Goal: Navigation & Orientation: Find specific page/section

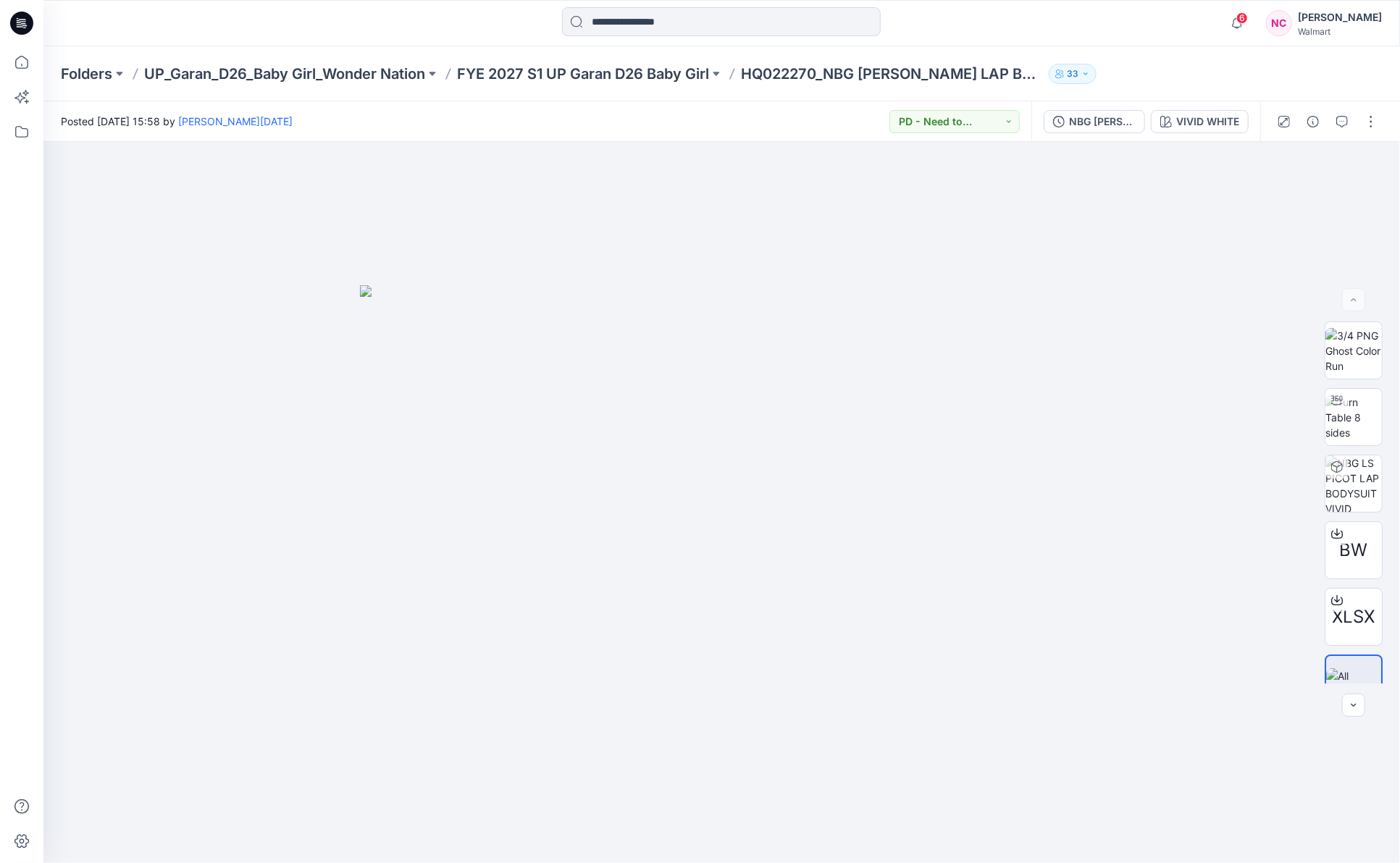
click at [83, 64] on p "Folders" at bounding box center [86, 74] width 51 height 20
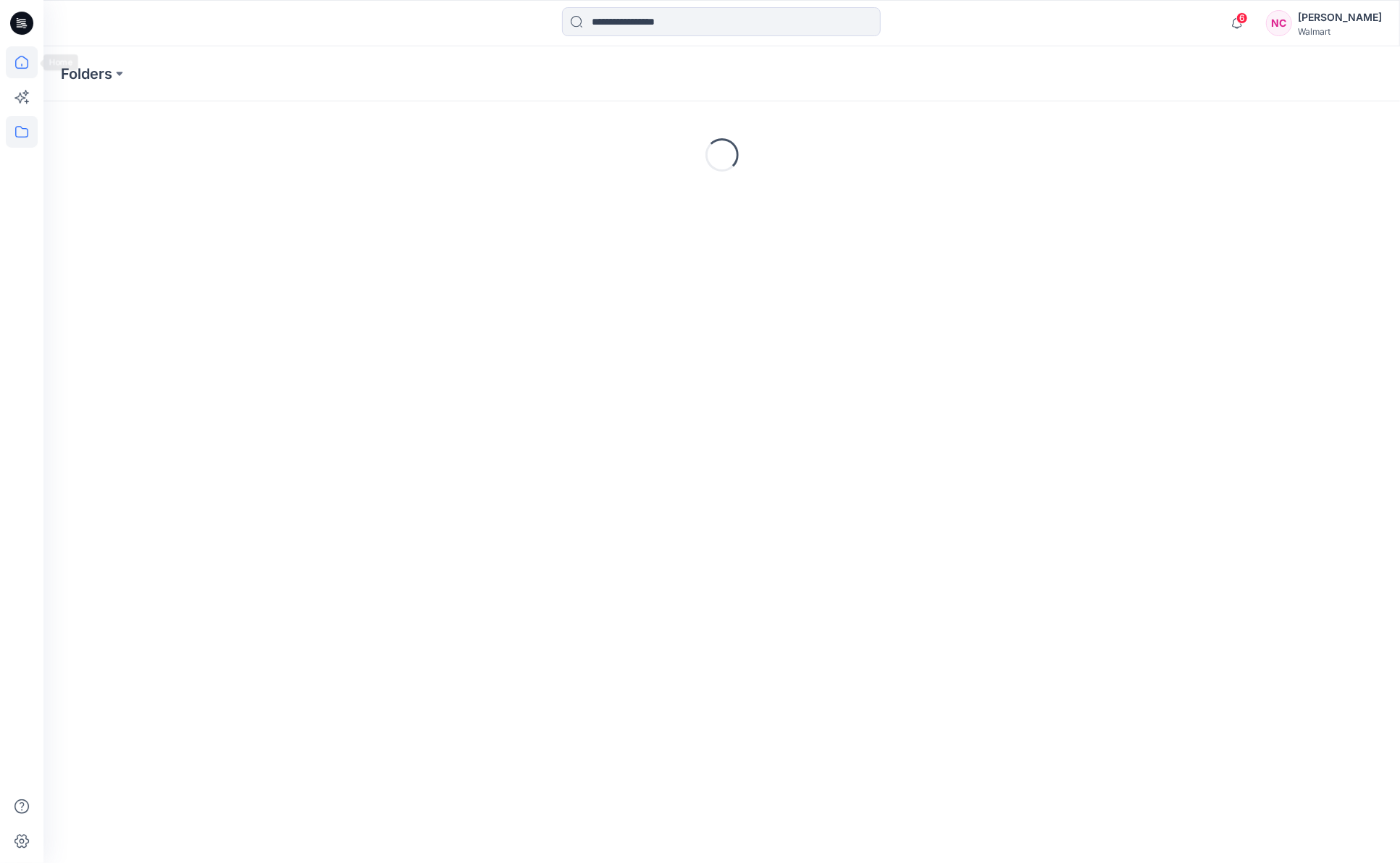
click at [14, 64] on icon at bounding box center [21, 62] width 32 height 32
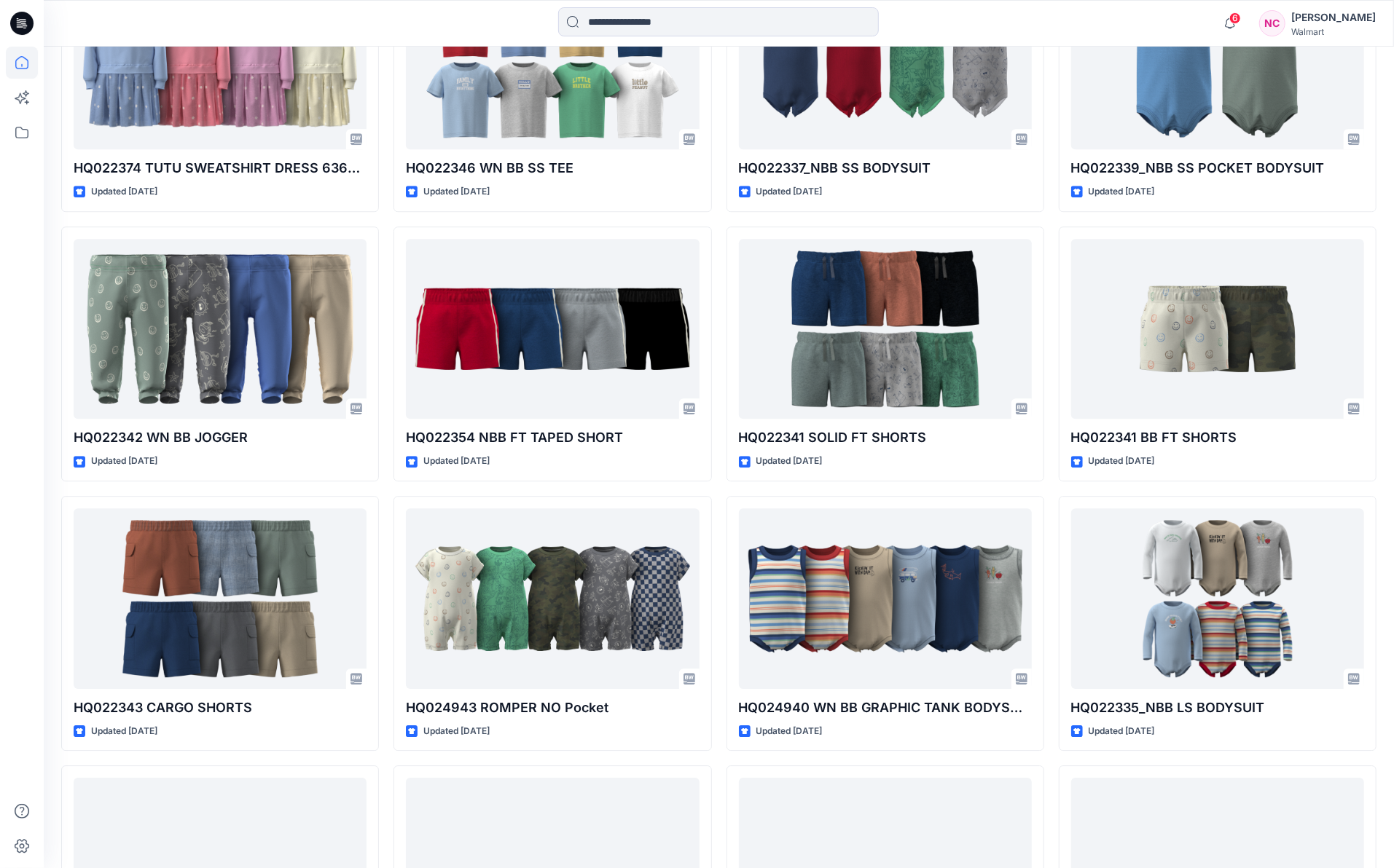
scroll to position [2100, 0]
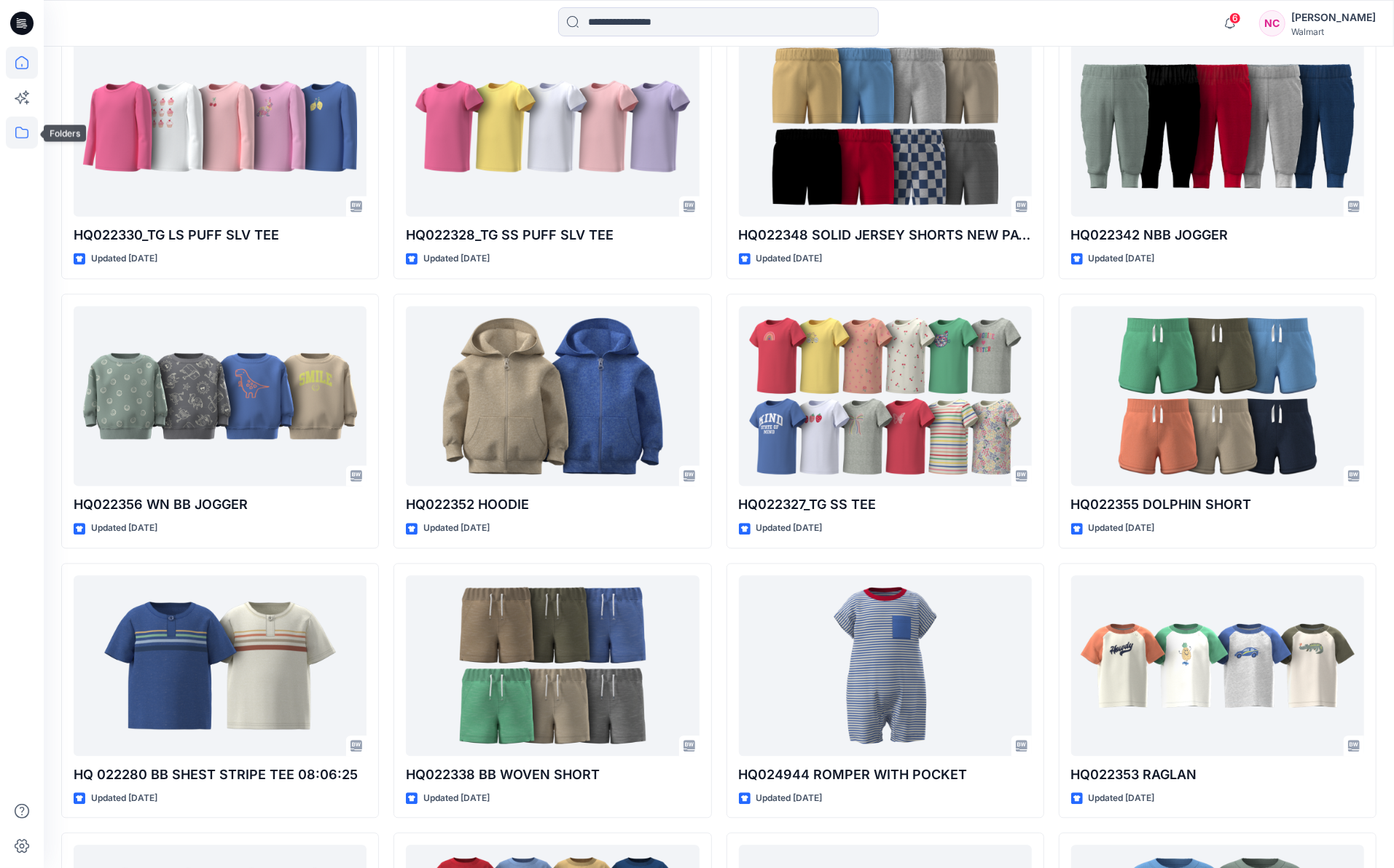
click at [15, 125] on icon at bounding box center [21, 132] width 32 height 32
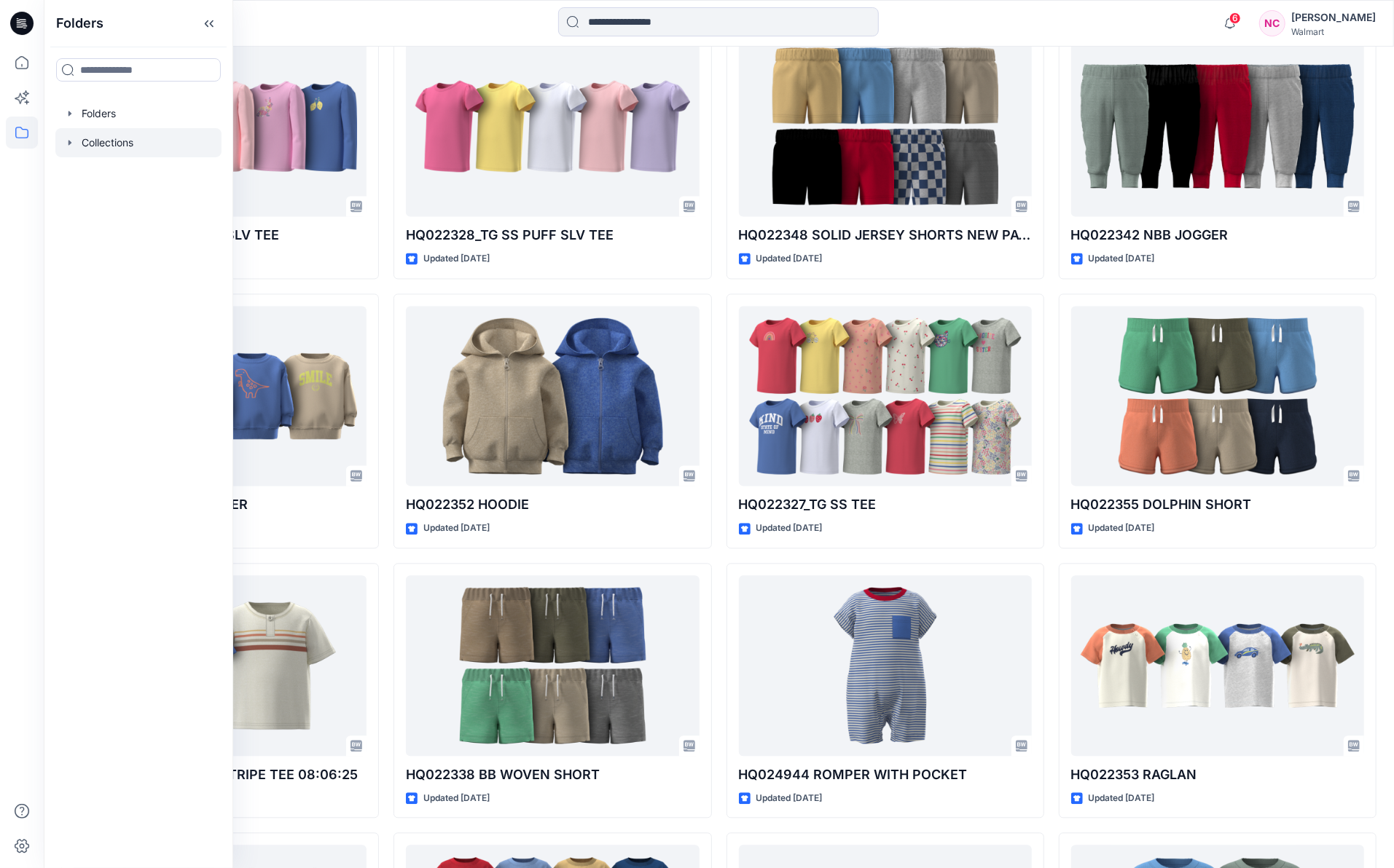
click at [112, 135] on div at bounding box center [138, 143] width 166 height 29
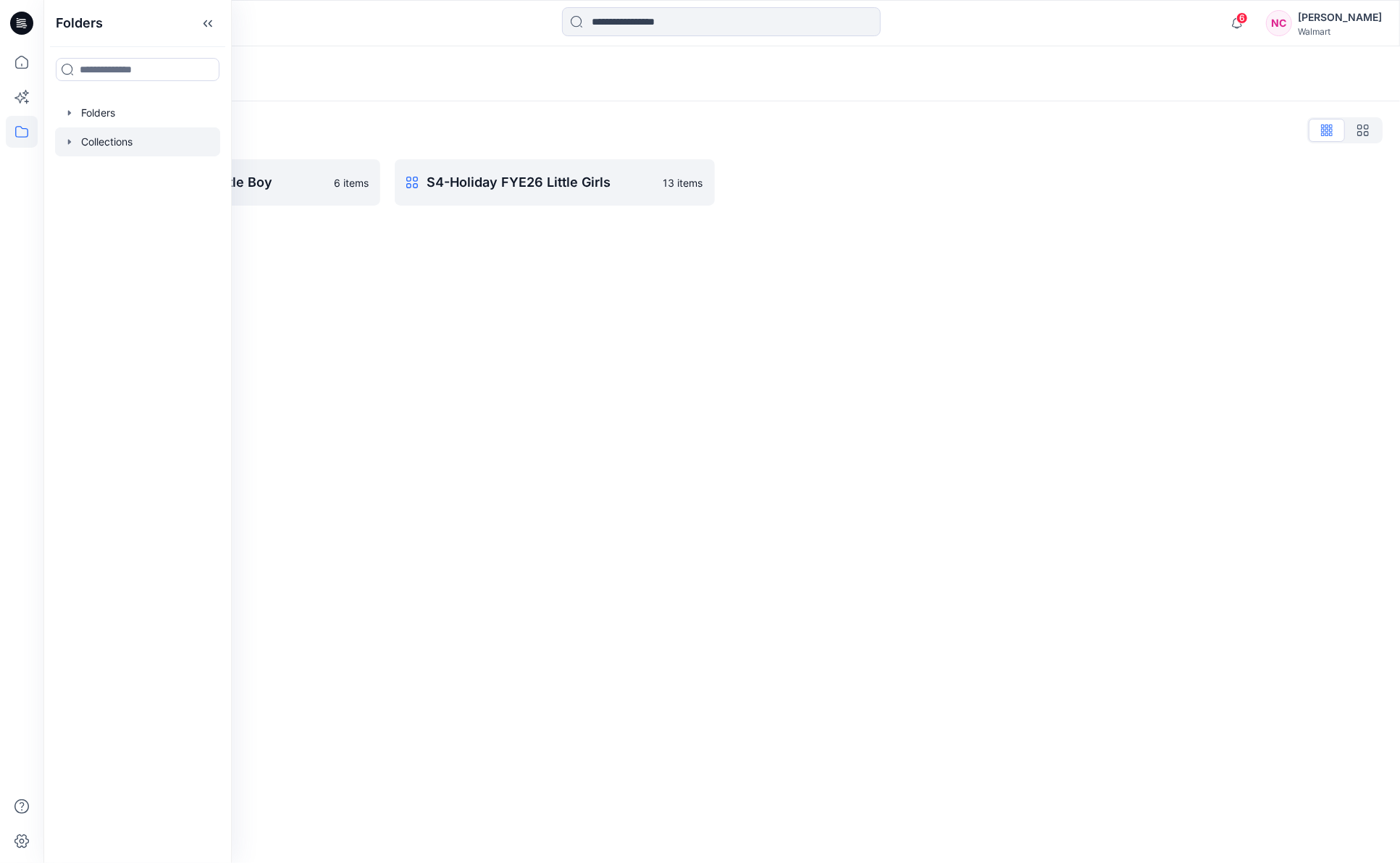
click at [499, 392] on div "Collections Collections List S4-Holiday FYE26 Little Boy [DEMOGRAPHIC_DATA] ite…" at bounding box center [721, 455] width 1357 height 817
click at [21, 59] on icon at bounding box center [21, 62] width 32 height 32
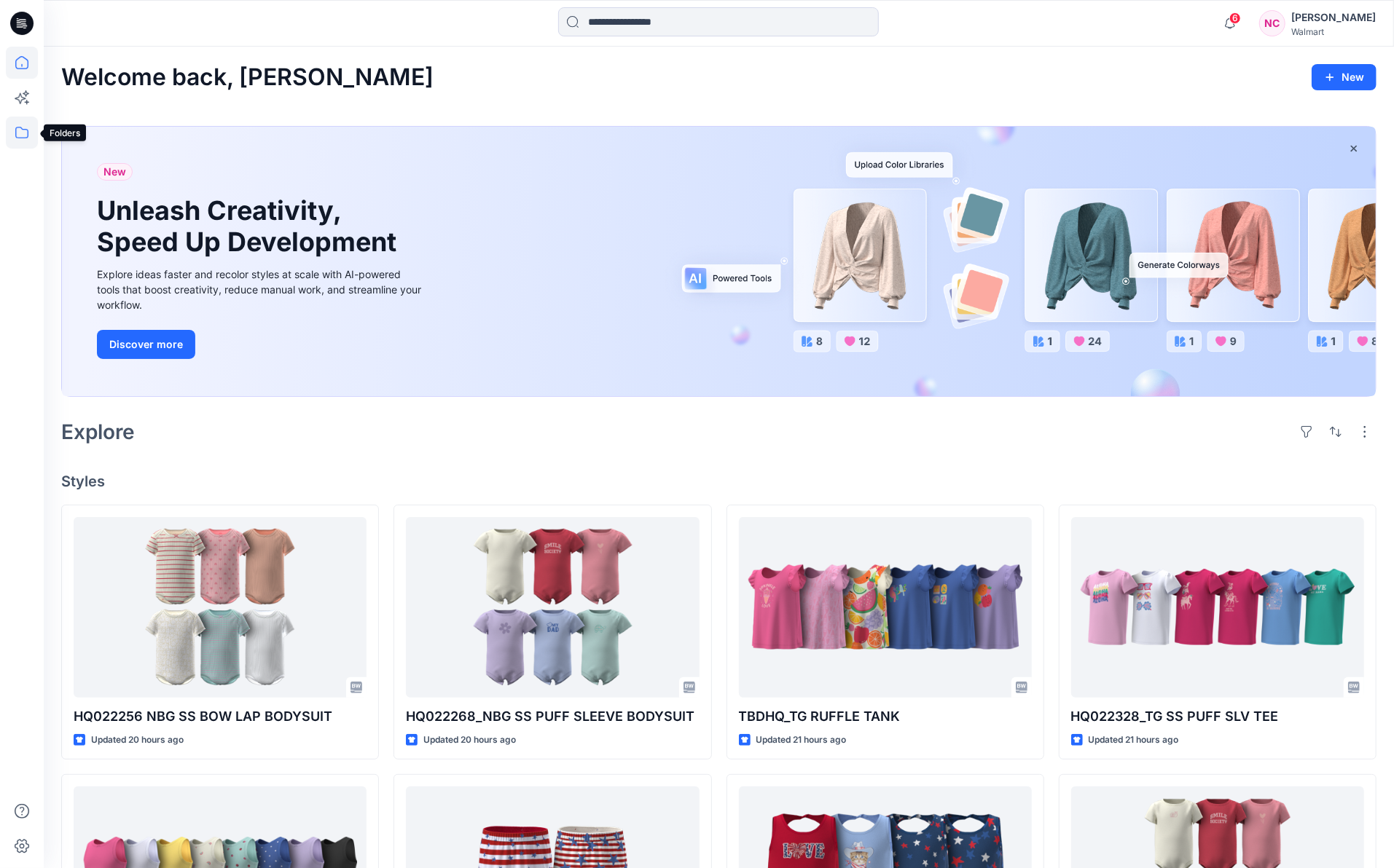
click at [15, 128] on icon at bounding box center [21, 132] width 32 height 32
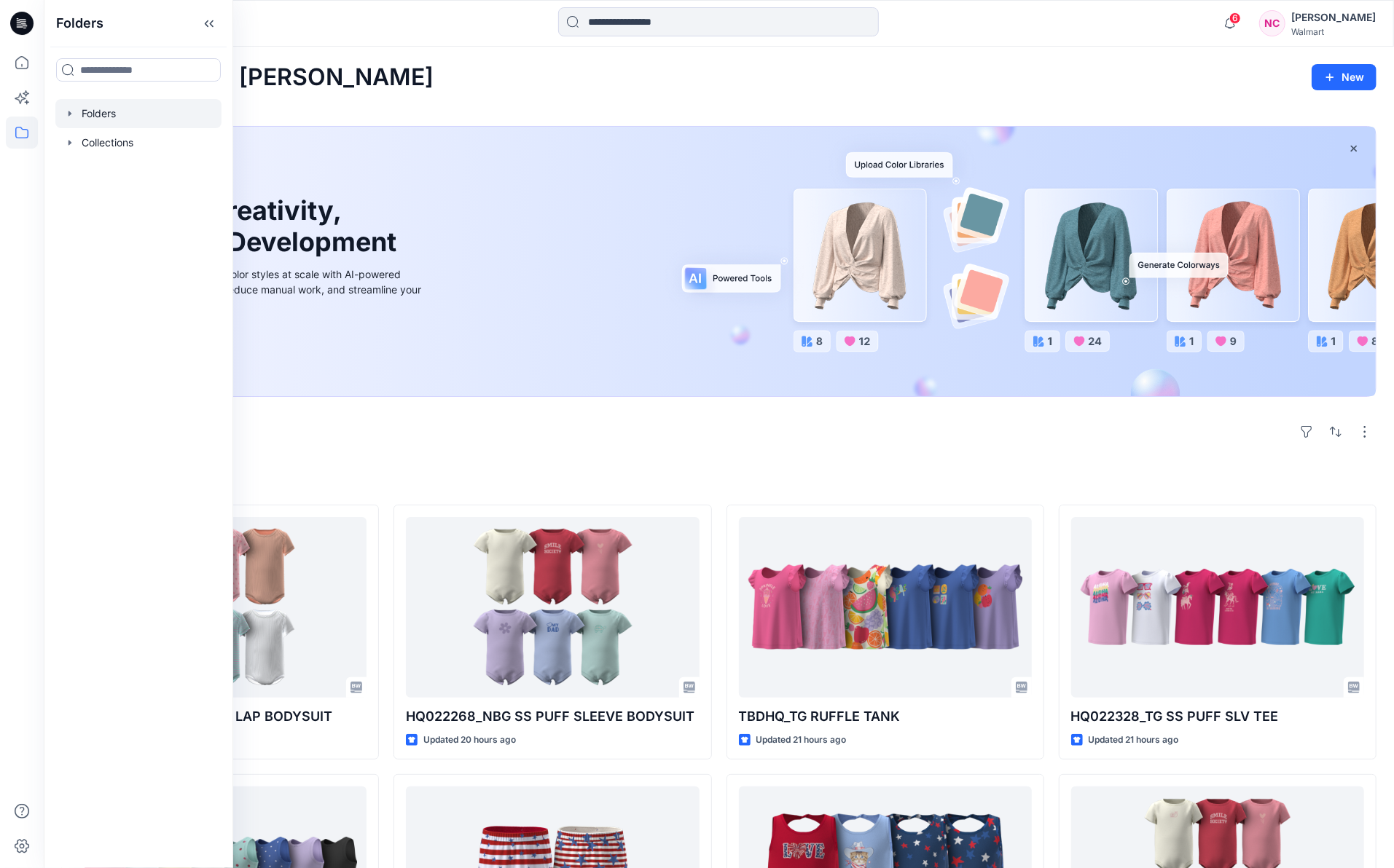
click at [82, 114] on div at bounding box center [138, 114] width 166 height 29
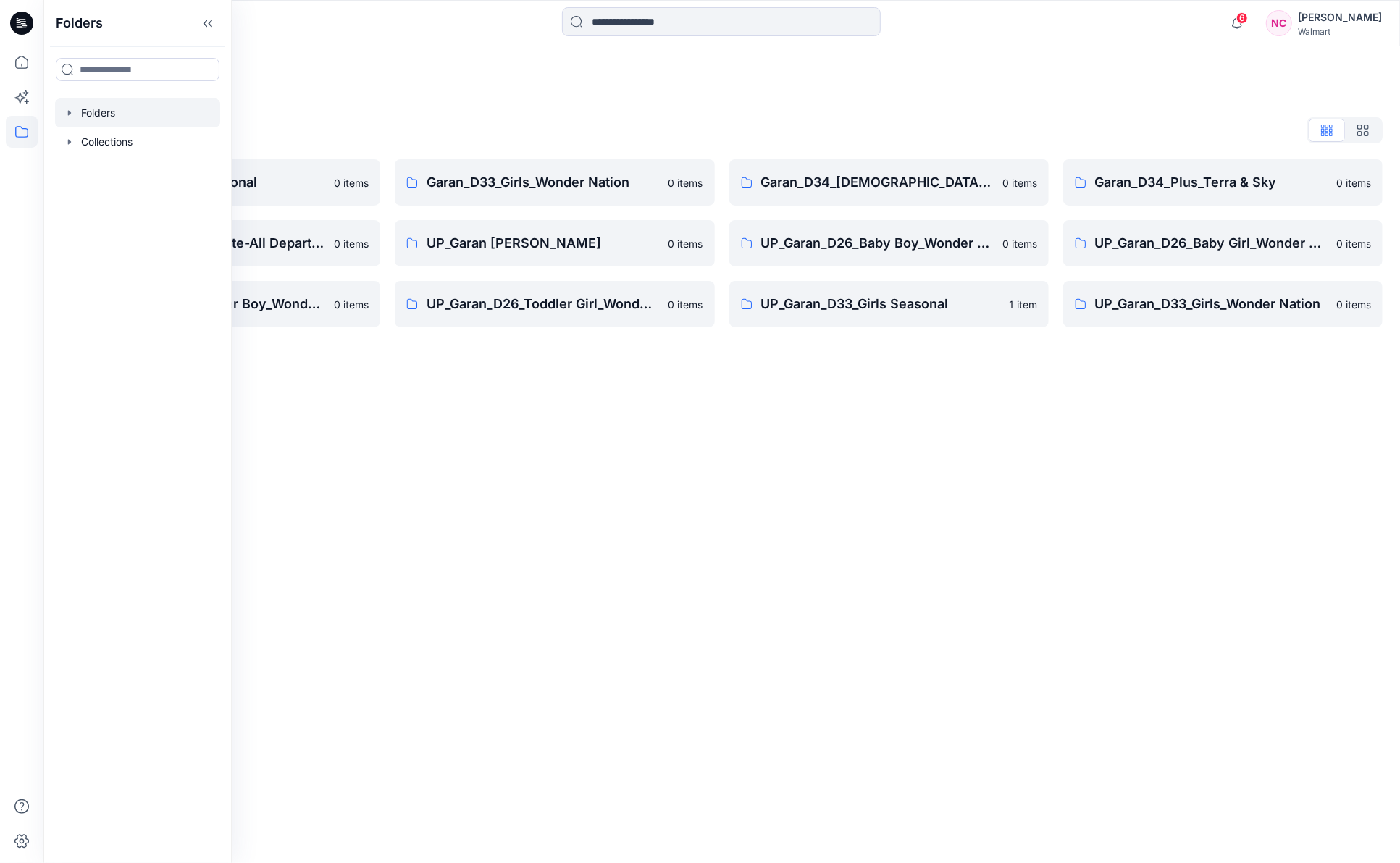
click at [490, 606] on div "Folders Folders List Garan_D33_Girls Seasonal 0 items Garan_Way to Celebrate-Al…" at bounding box center [721, 455] width 1357 height 817
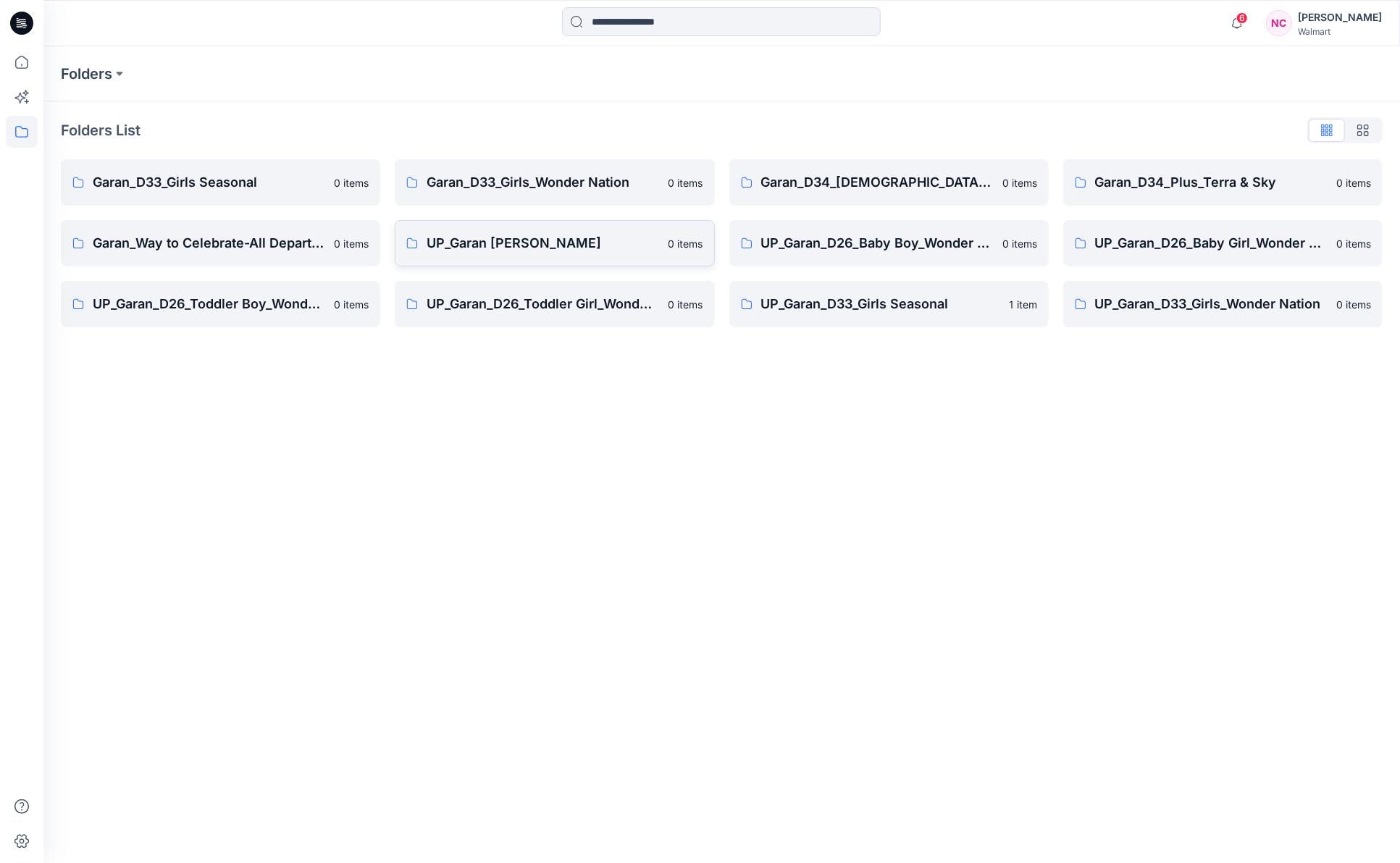
click at [531, 246] on p "UP_Garan [PERSON_NAME]" at bounding box center [543, 244] width 233 height 20
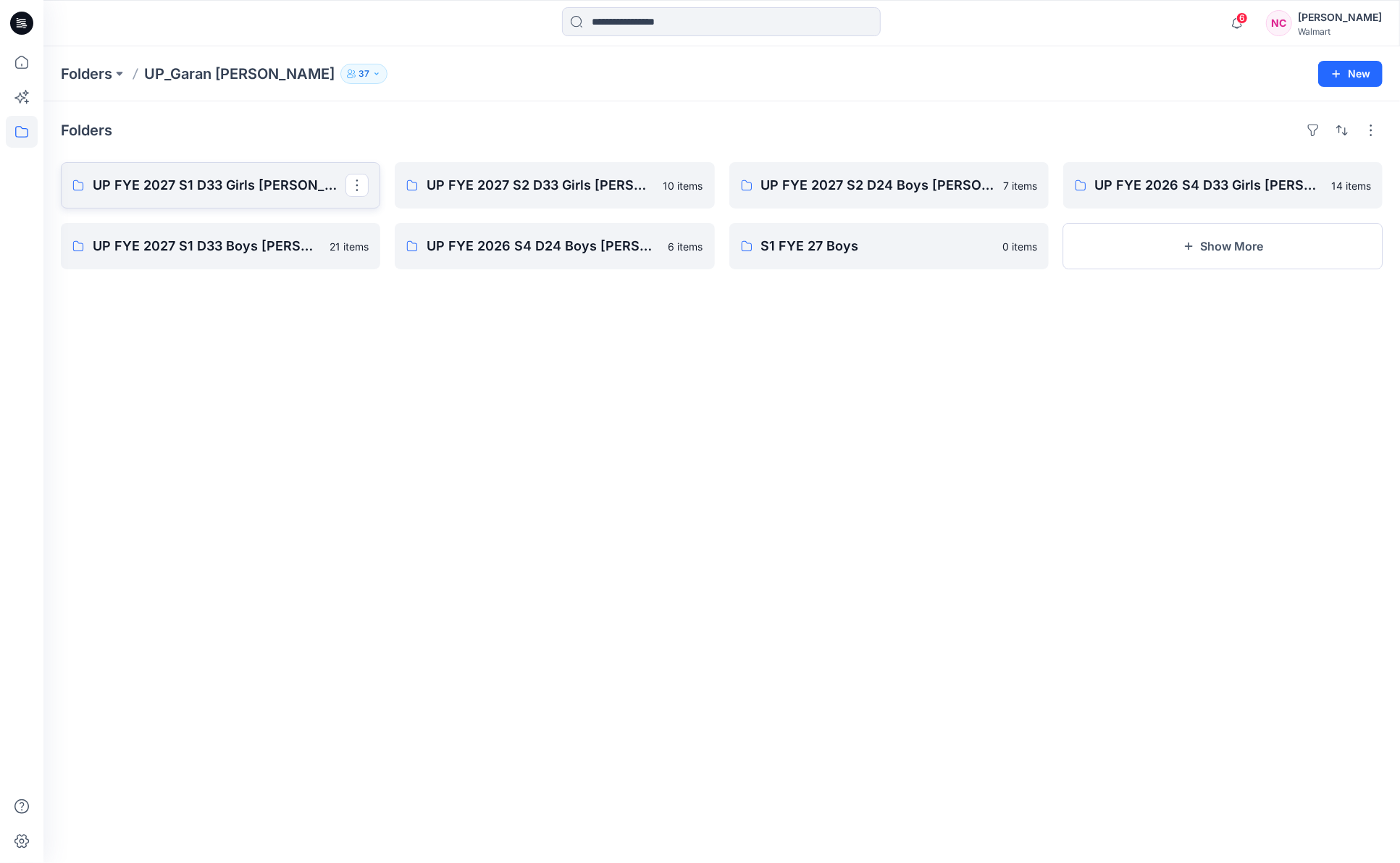
click at [220, 188] on p "UP FYE 2027 S1 D33 Girls [PERSON_NAME]" at bounding box center [219, 185] width 253 height 20
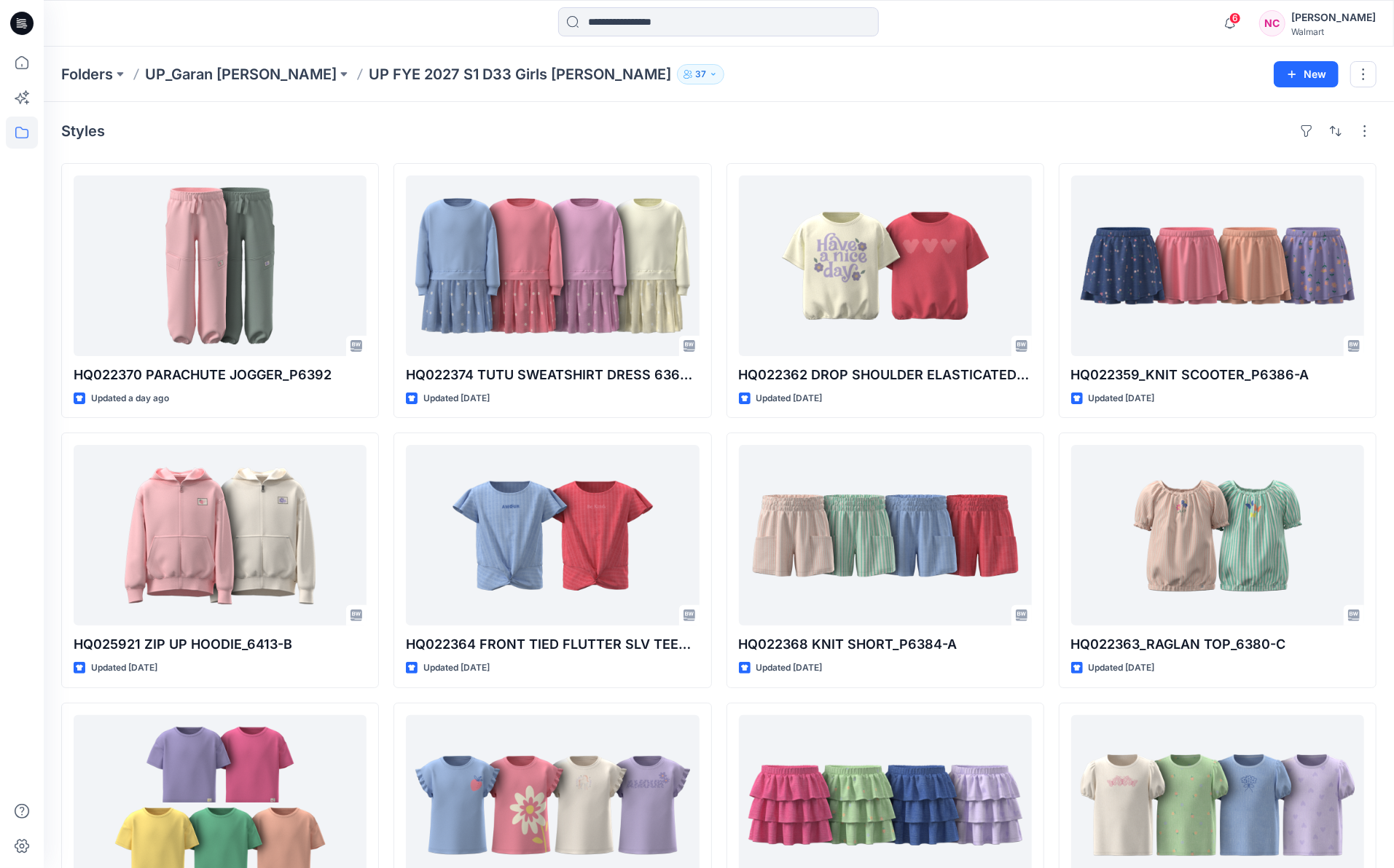
click at [684, 76] on icon "button" at bounding box center [688, 74] width 8 height 8
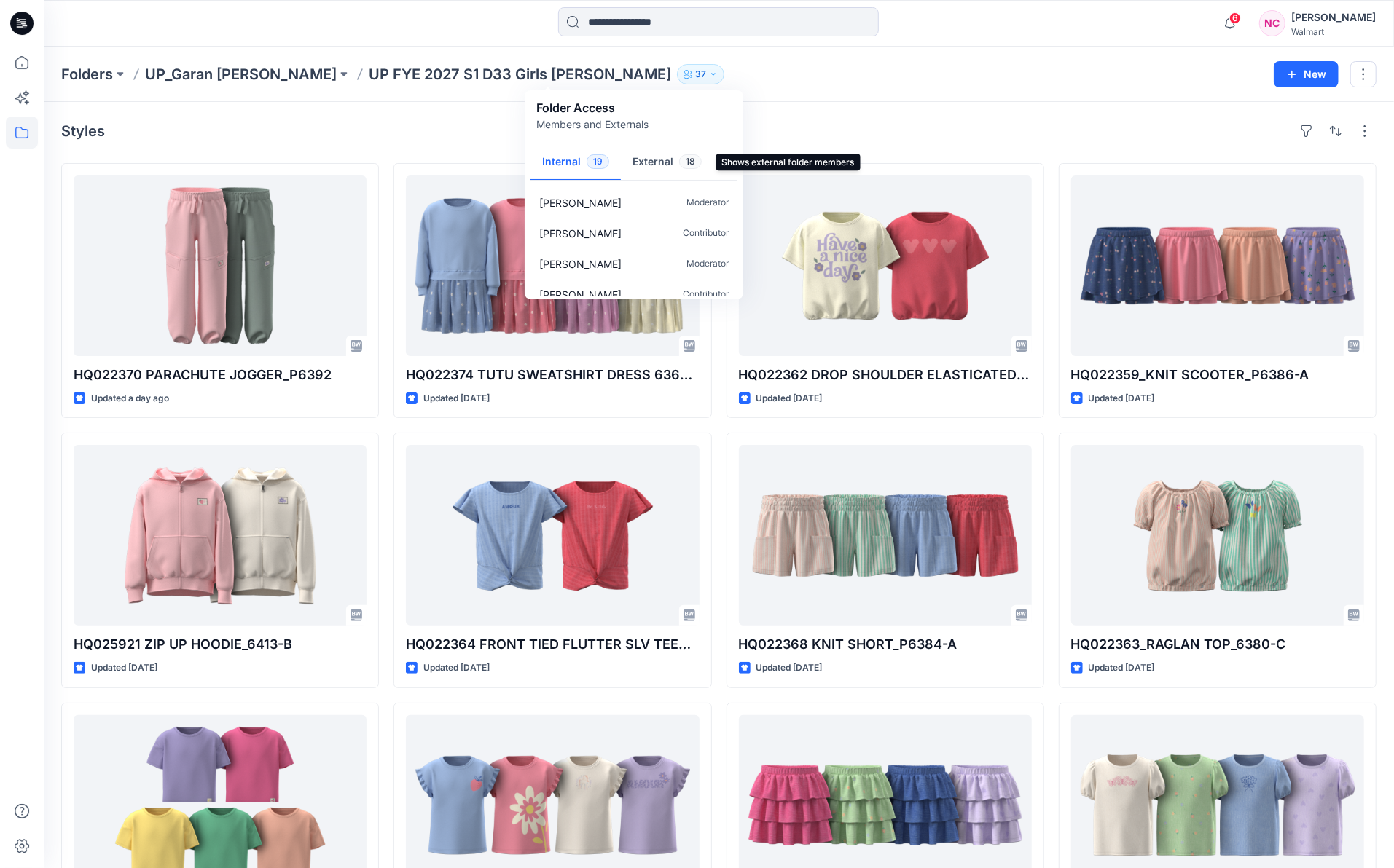
click at [662, 170] on button "External 18" at bounding box center [667, 163] width 92 height 37
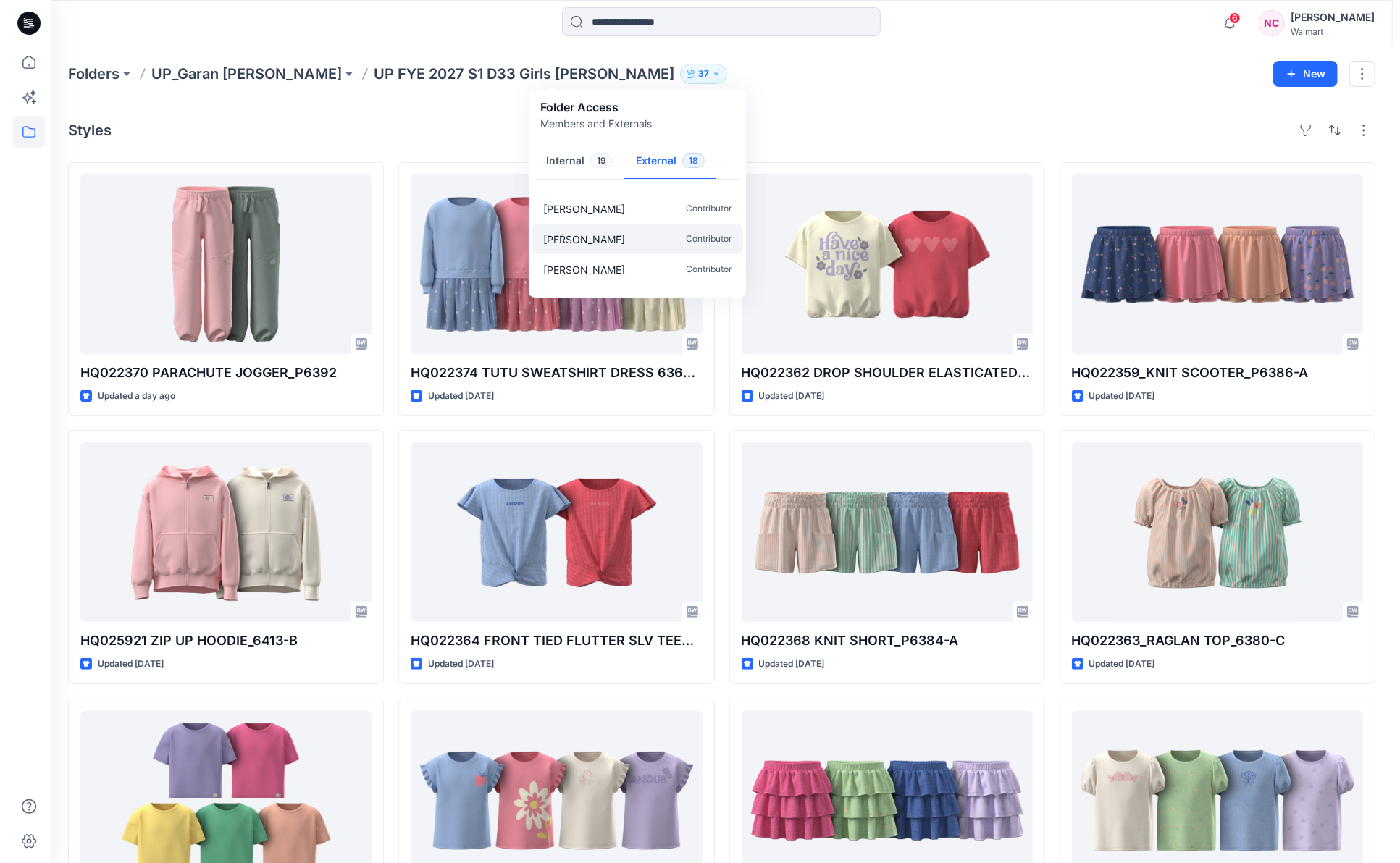
scroll to position [237, 0]
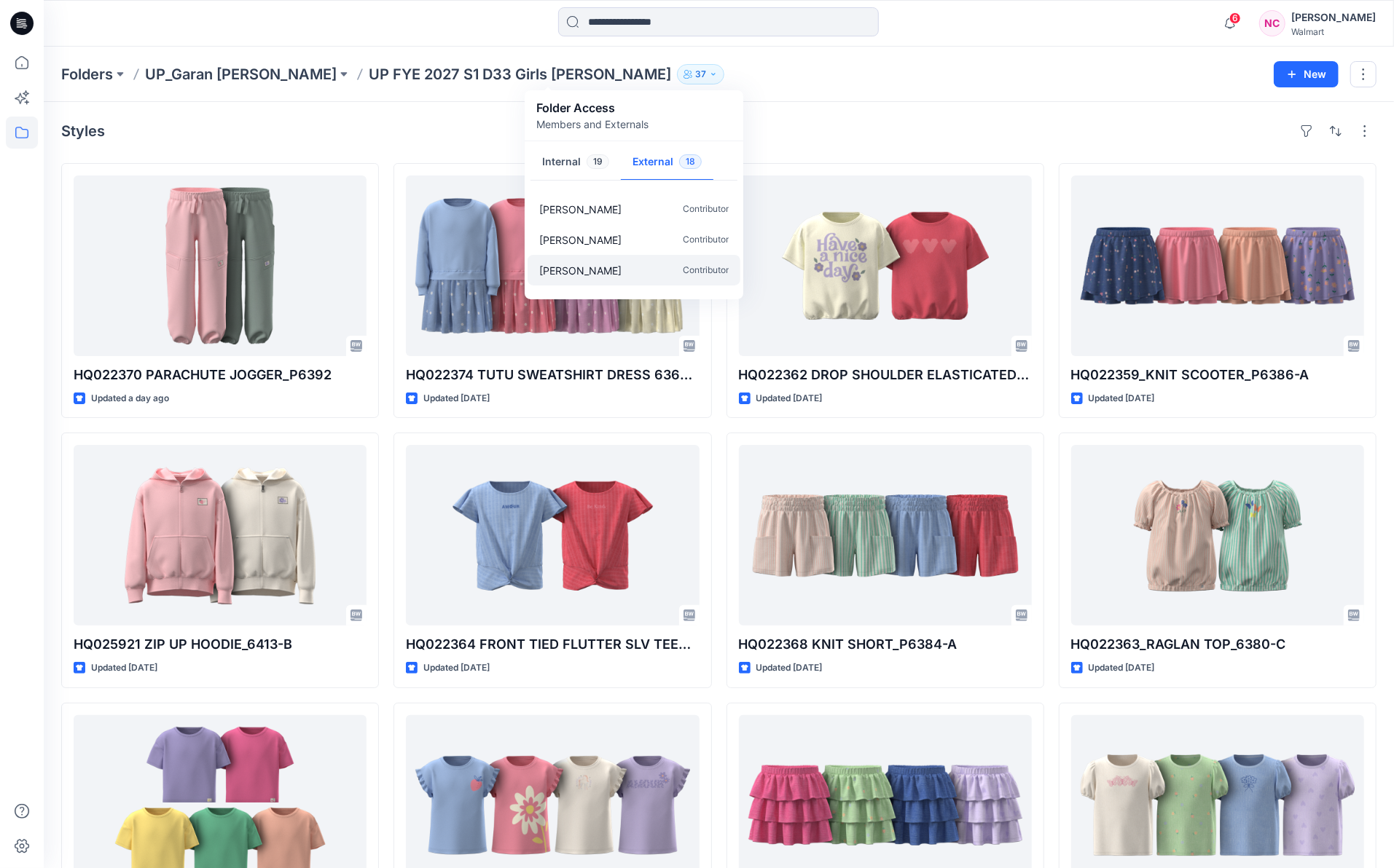
click at [562, 270] on p "[PERSON_NAME]" at bounding box center [580, 270] width 82 height 16
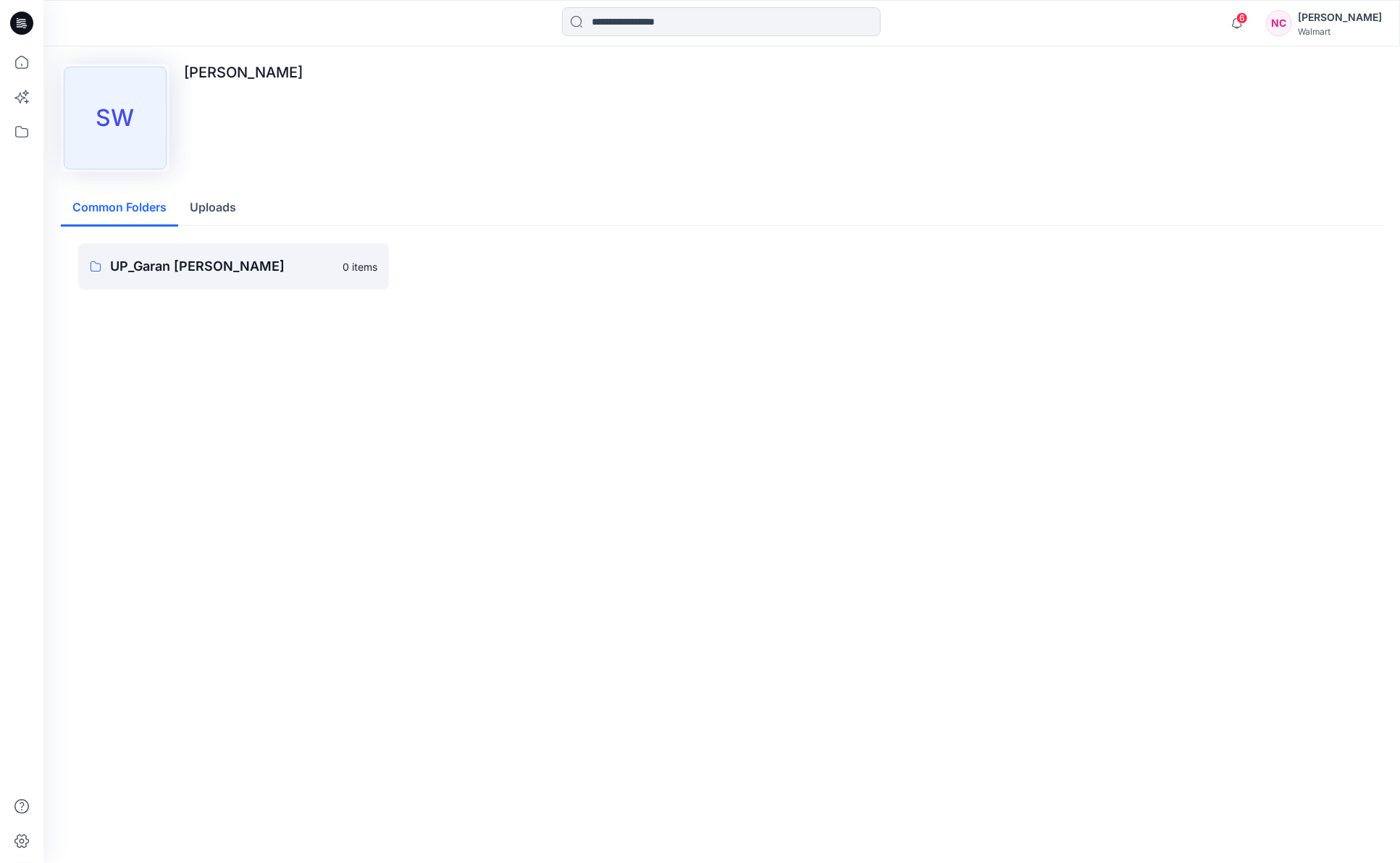
click at [216, 71] on p "[PERSON_NAME]" at bounding box center [244, 72] width 119 height 17
click at [218, 71] on p "[PERSON_NAME]" at bounding box center [244, 72] width 119 height 17
click at [1355, 30] on div "Walmart" at bounding box center [1340, 31] width 84 height 11
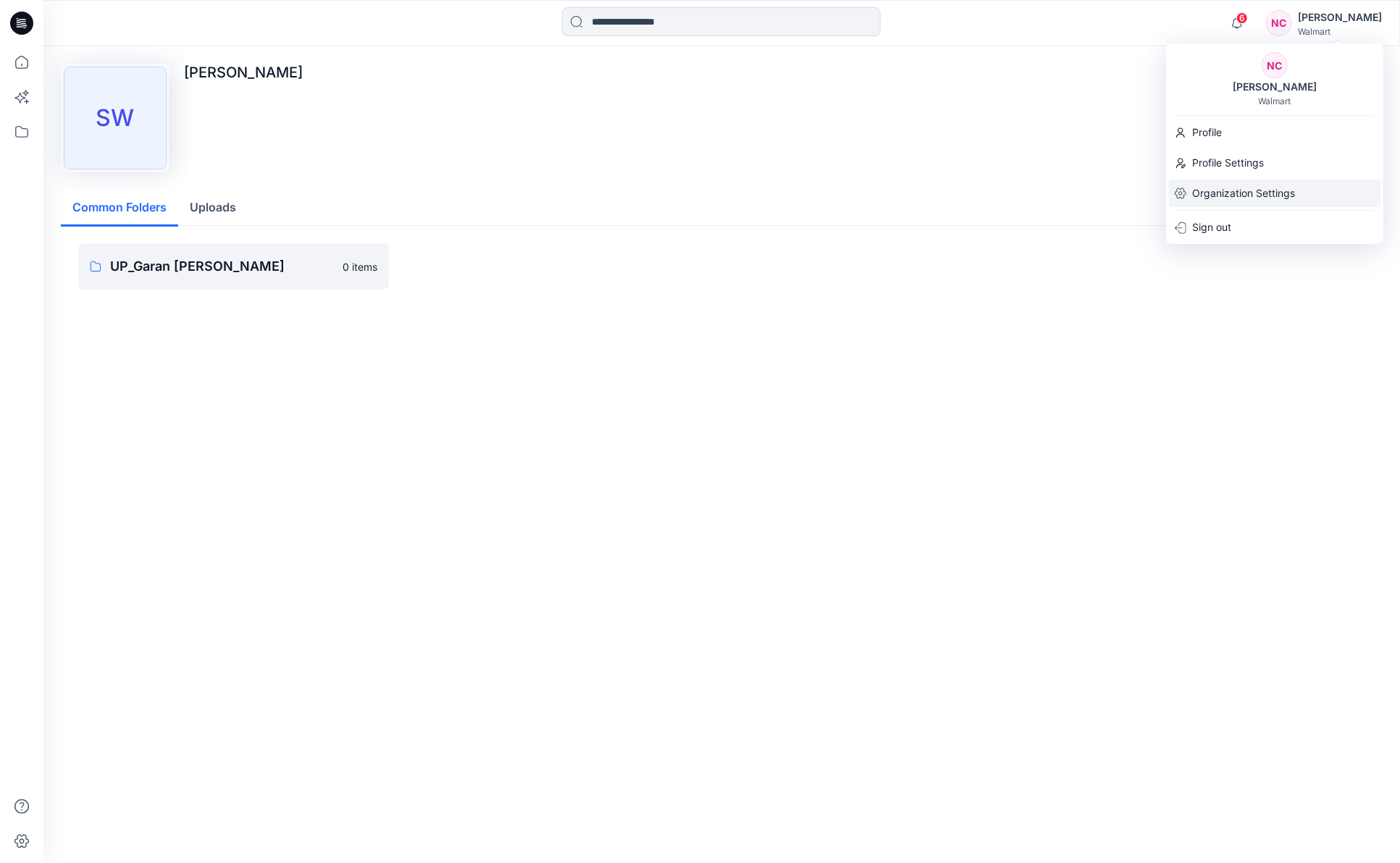
click at [1229, 203] on p "Organization Settings" at bounding box center [1243, 193] width 103 height 27
